Goal: Task Accomplishment & Management: Manage account settings

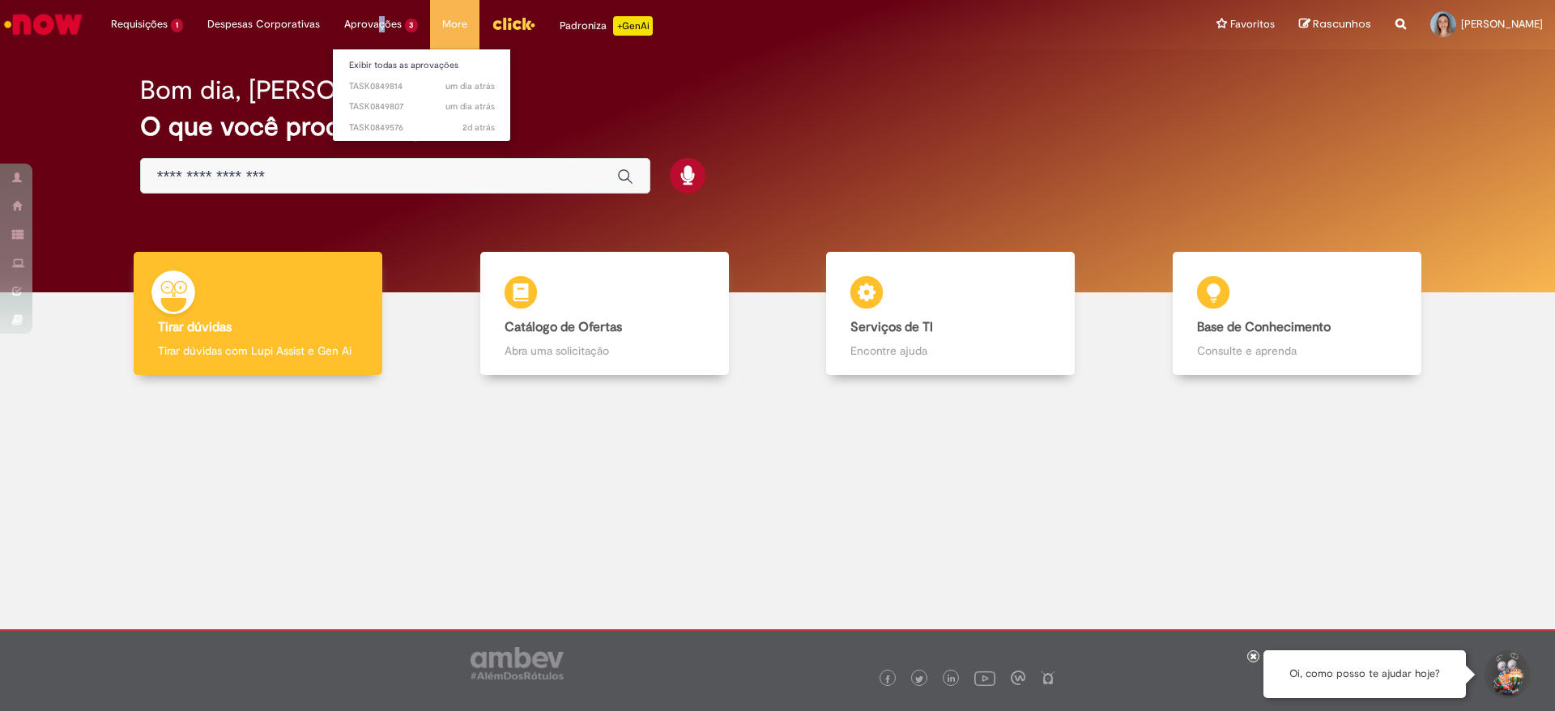
click at [195, 20] on li "Aprovações 3 Exibir todas as aprovações um dia atrás um dia atrás TASK0849814 u…" at bounding box center [147, 24] width 96 height 49
click at [383, 70] on link "Exibir todas as aprovações" at bounding box center [422, 66] width 178 height 18
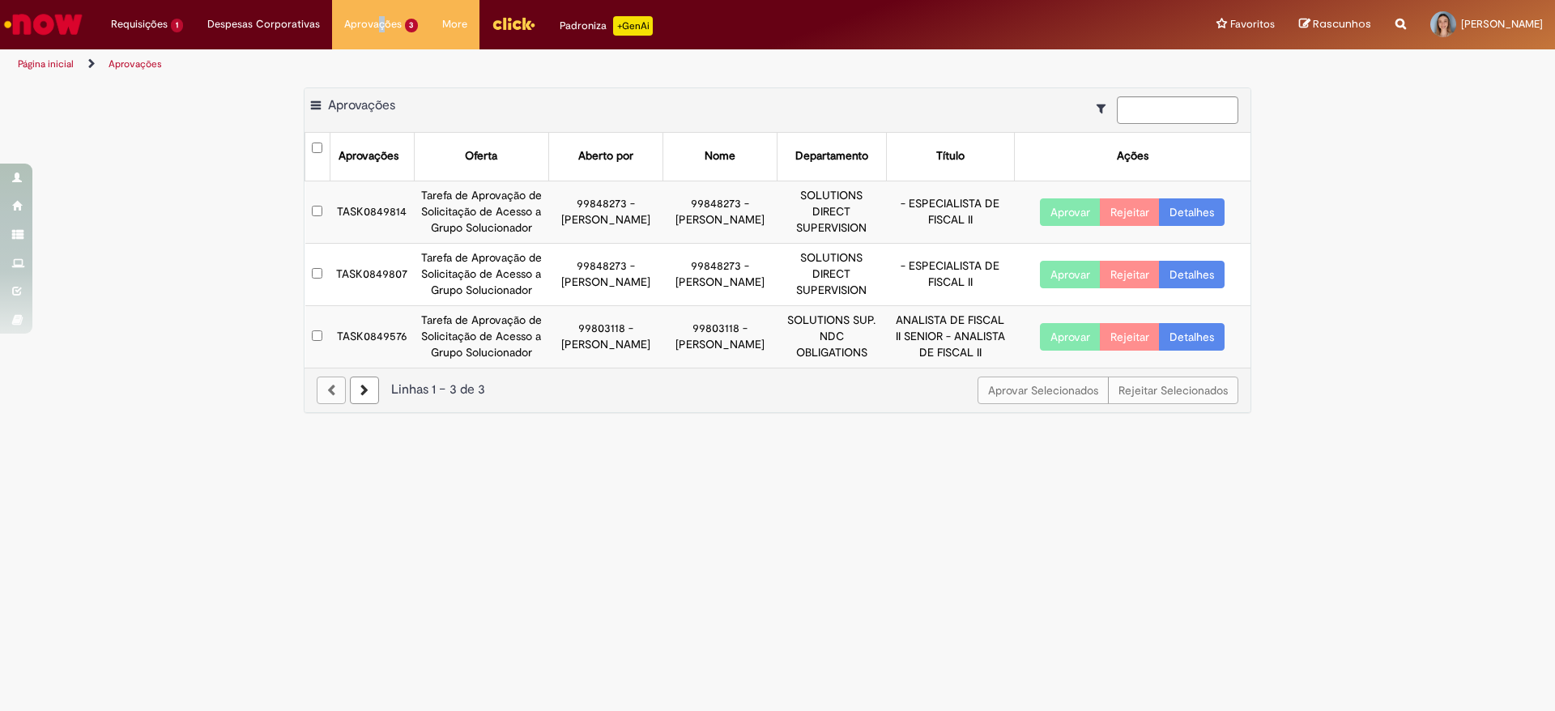
click at [1077, 216] on button "Aprovar" at bounding box center [1070, 212] width 61 height 28
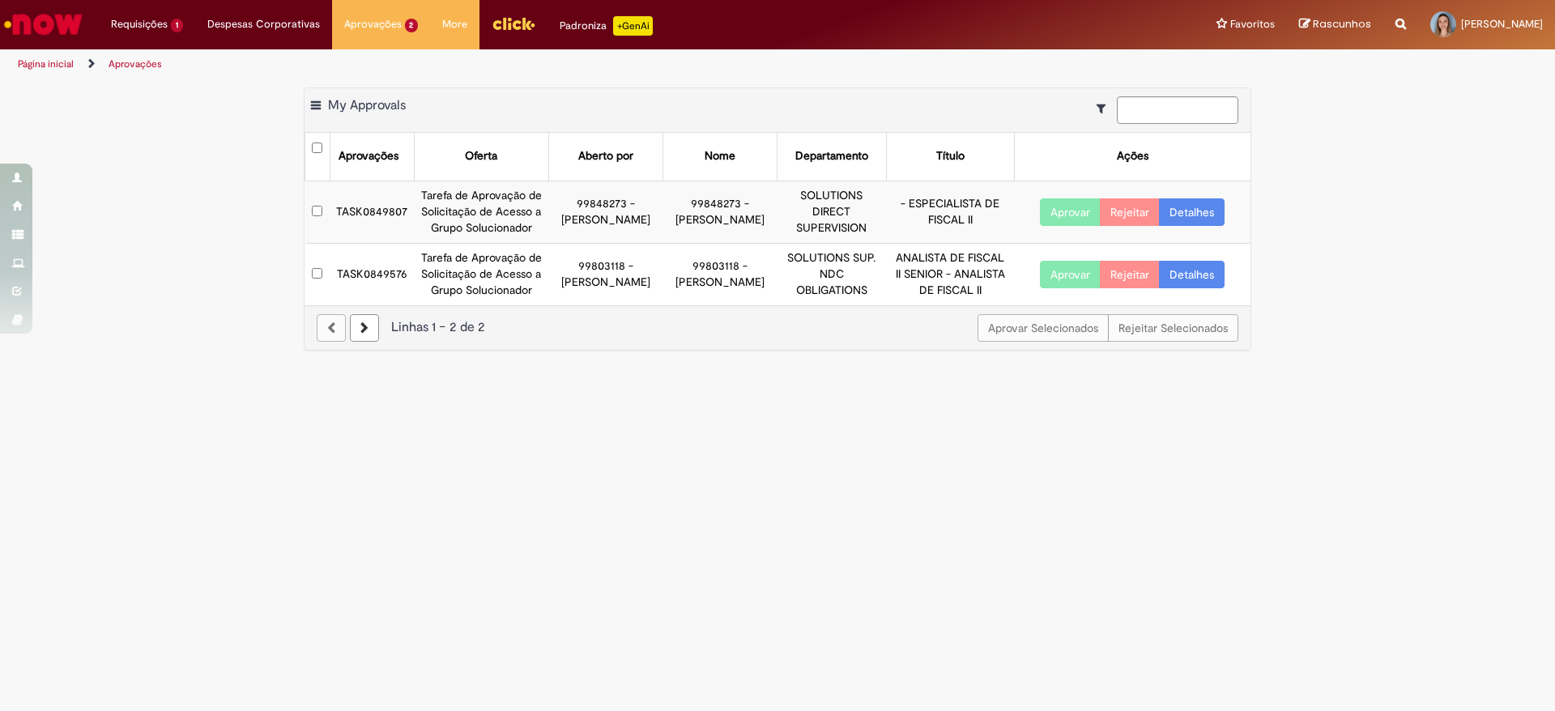
click at [1077, 216] on button "Aprovar" at bounding box center [1070, 212] width 61 height 28
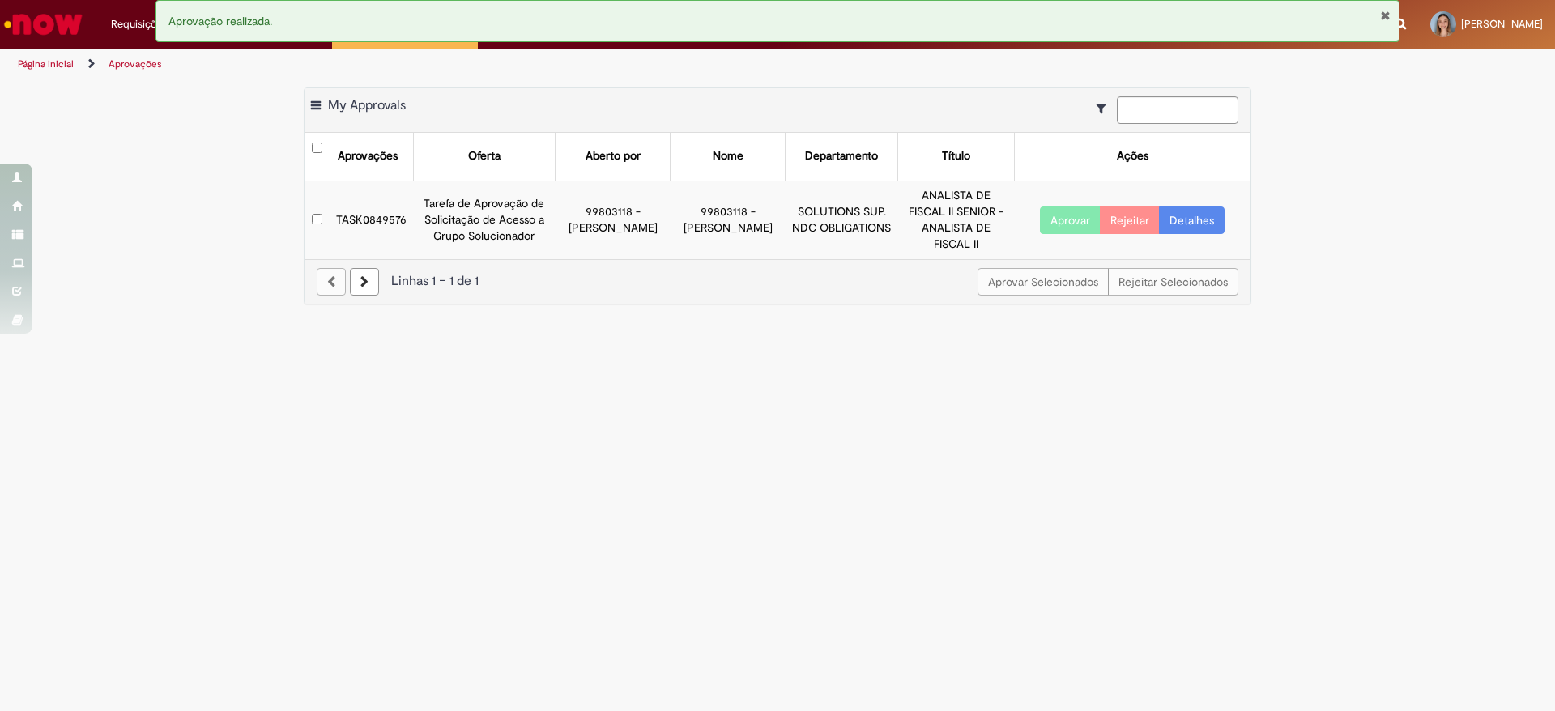
click at [1077, 216] on button "Aprovar" at bounding box center [1070, 221] width 61 height 28
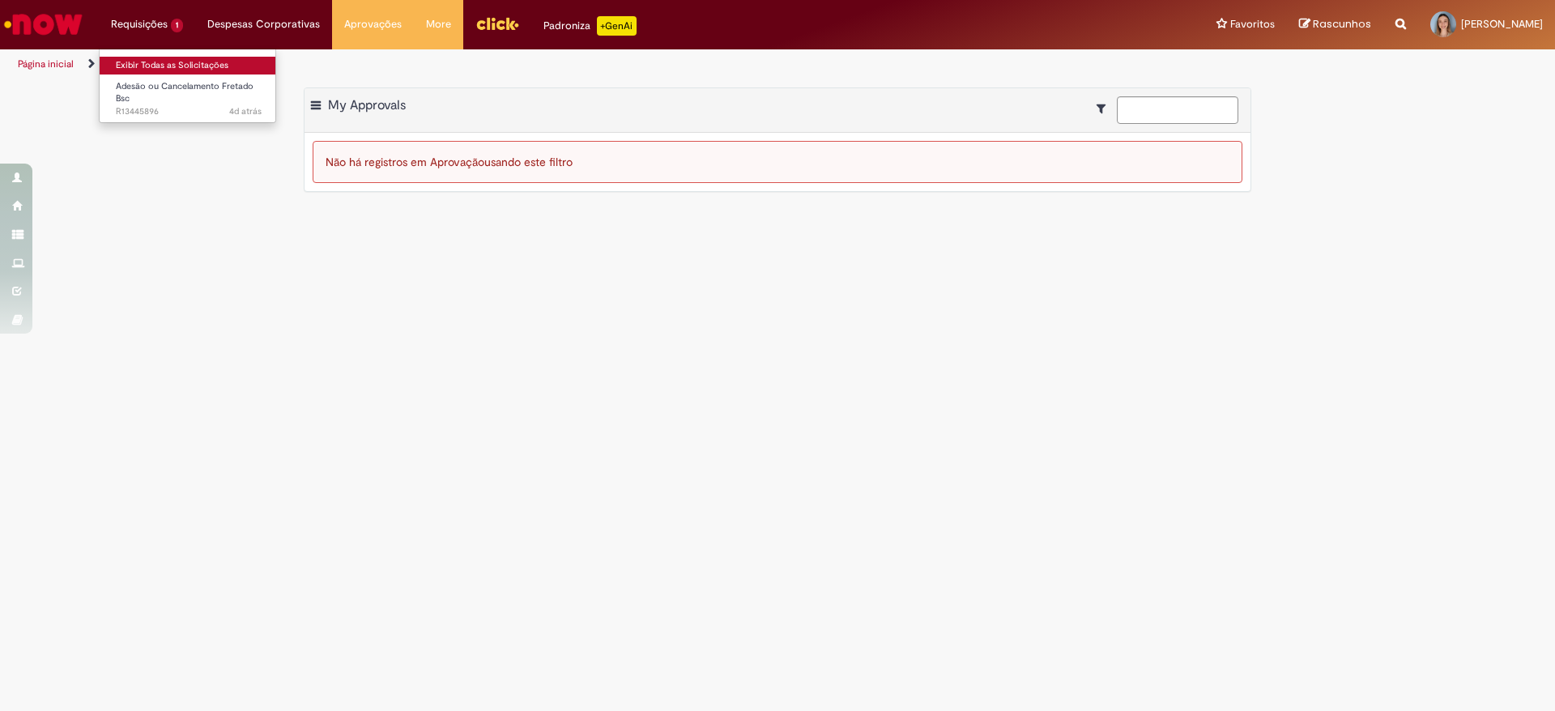
click at [169, 69] on link "Exibir Todas as Solicitações" at bounding box center [189, 66] width 178 height 18
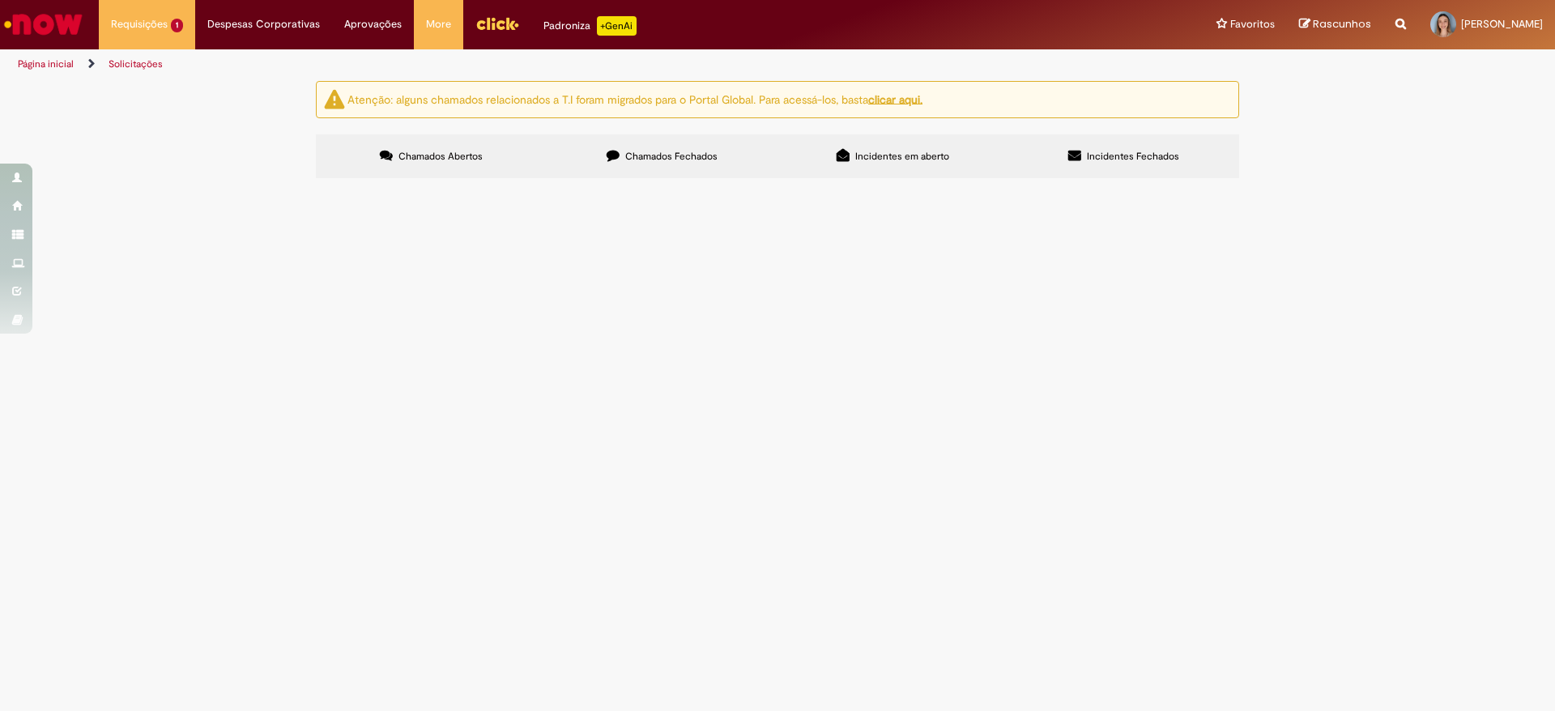
click at [0, 0] on span "Boa tarde. Já estou cadastrada no fretado. No entanto, a rota não está correta." at bounding box center [0, 0] width 0 height 0
click at [0, 0] on span "R13445896" at bounding box center [0, 0] width 0 height 0
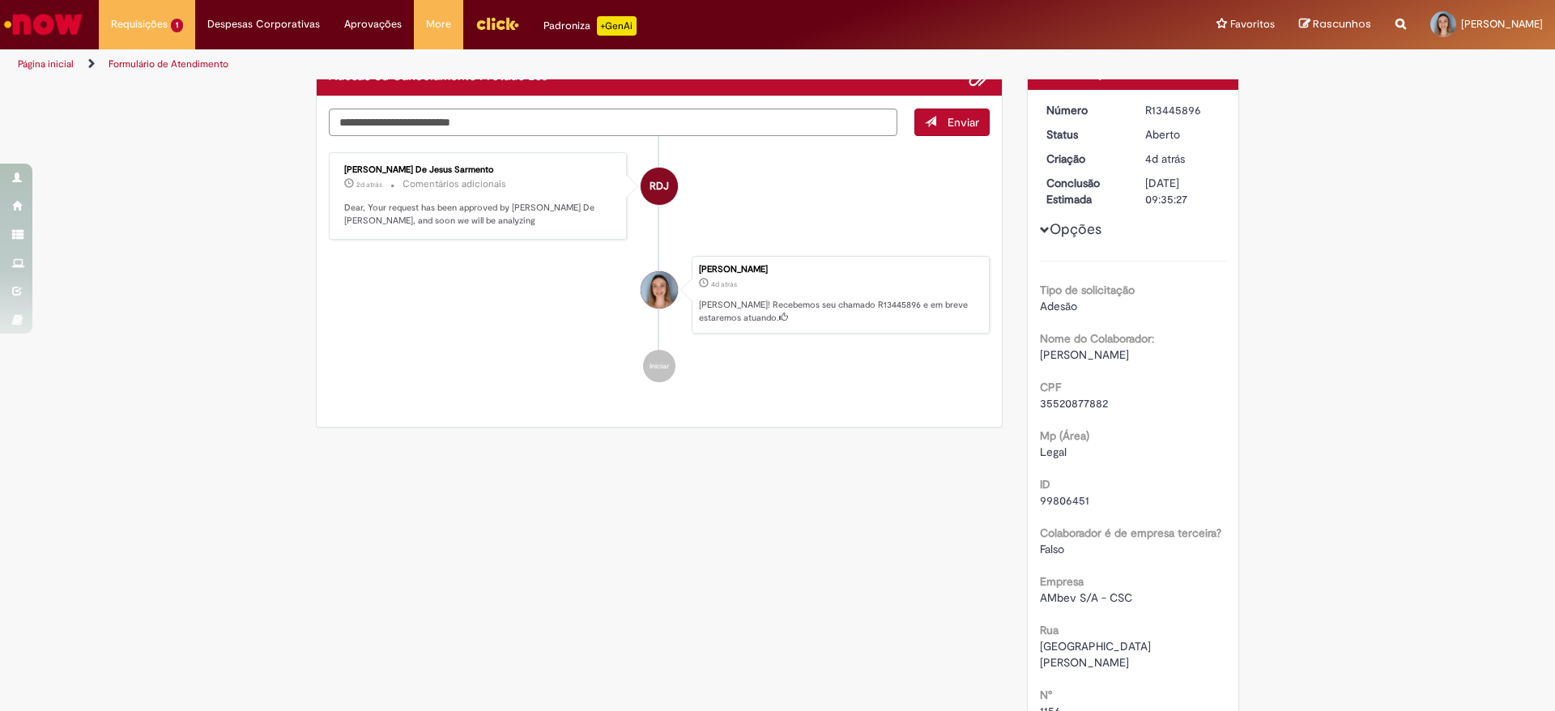
scroll to position [365, 0]
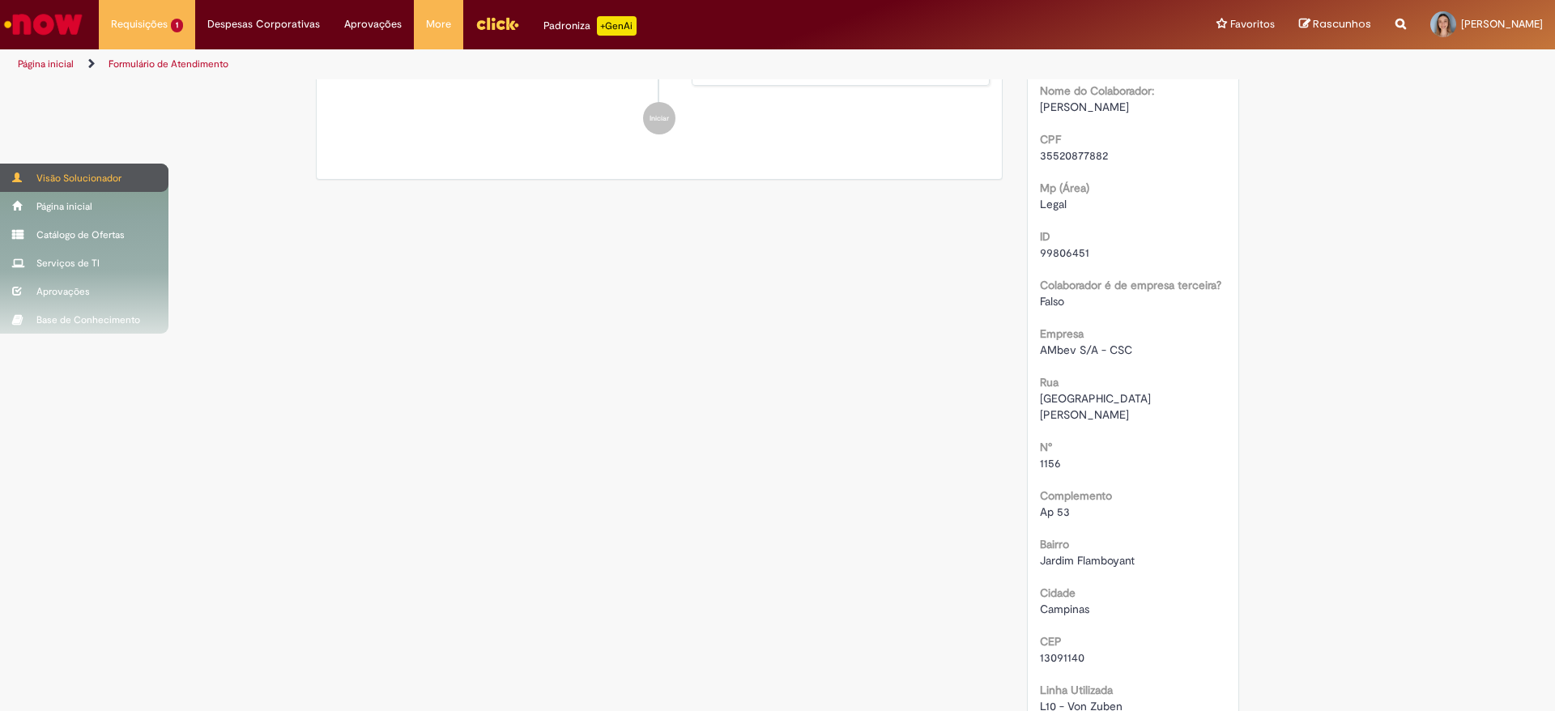
click at [29, 175] on div "Visão Solucionador" at bounding box center [84, 178] width 168 height 28
